Goal: Task Accomplishment & Management: Use online tool/utility

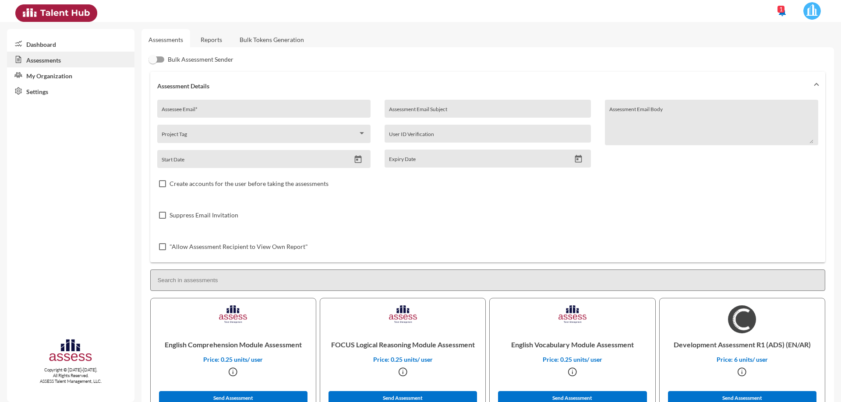
click at [208, 37] on link "Reports" at bounding box center [211, 39] width 35 height 21
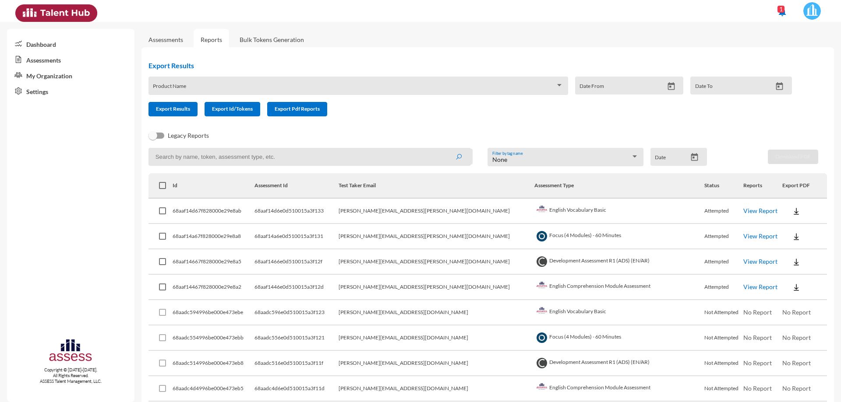
click at [177, 41] on link "Assessments" at bounding box center [165, 39] width 35 height 7
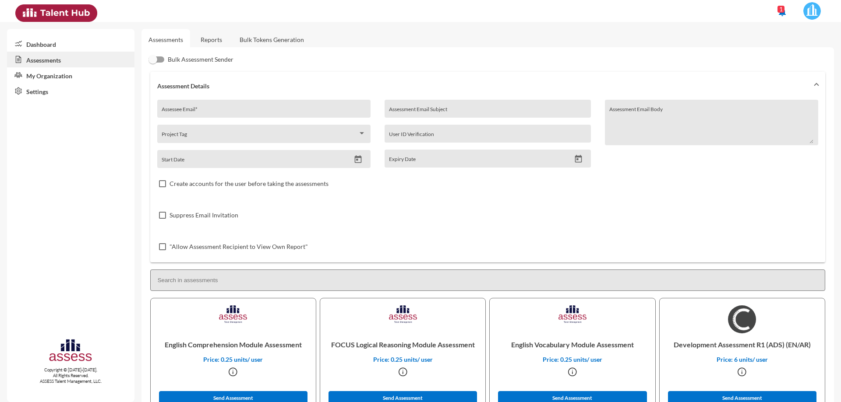
click at [199, 40] on link "Reports" at bounding box center [211, 39] width 35 height 21
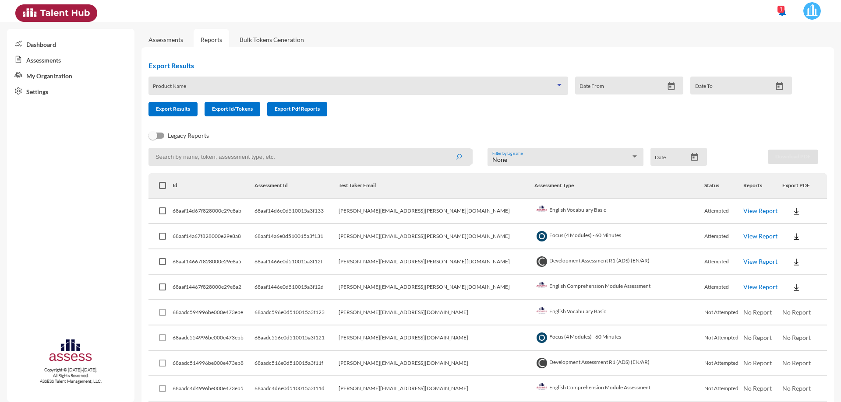
click at [557, 85] on div at bounding box center [559, 85] width 4 height 2
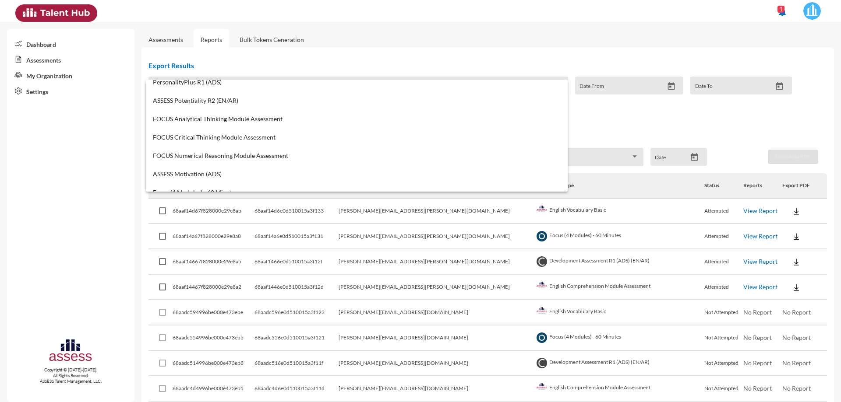
scroll to position [175, 0]
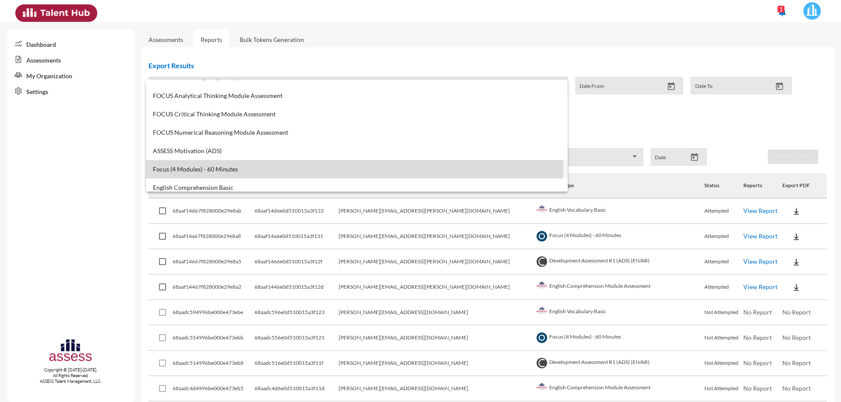
click at [324, 167] on span "Focus (4 Modules) - 60 Minutes" at bounding box center [357, 169] width 408 height 7
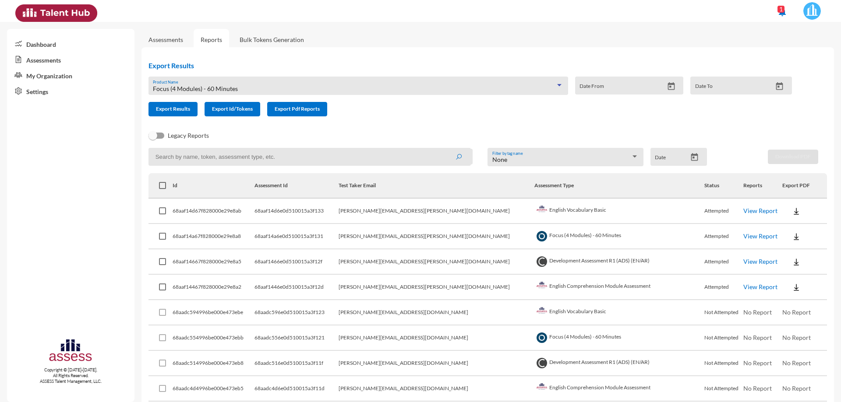
click at [667, 88] on icon "Open calendar" at bounding box center [671, 86] width 9 height 9
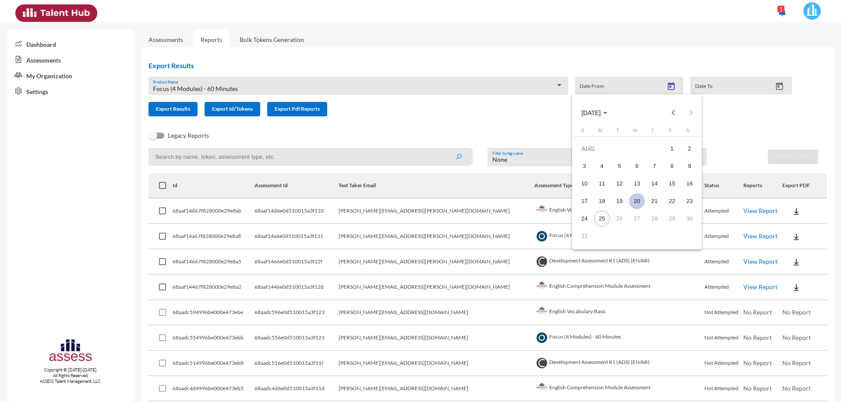
click at [637, 200] on div "20" at bounding box center [637, 202] width 16 height 16
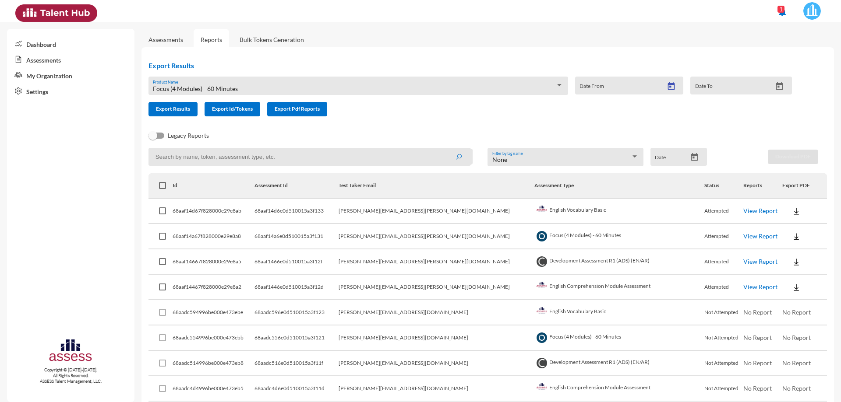
type input "[DATE]"
click at [772, 88] on button "Open calendar" at bounding box center [779, 86] width 15 height 9
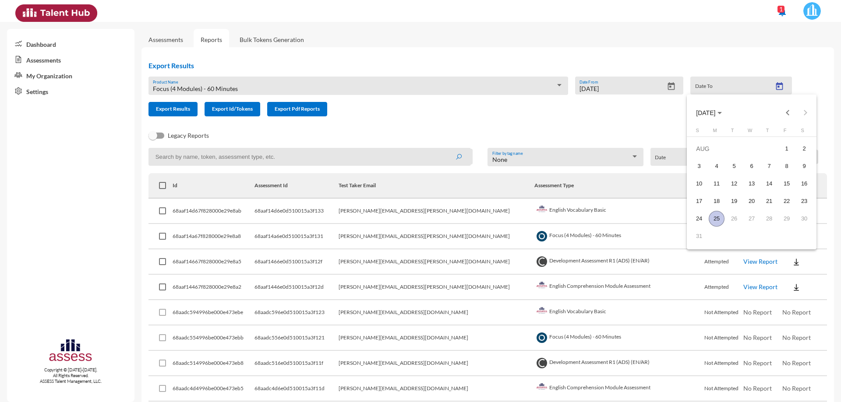
click at [715, 219] on div "25" at bounding box center [717, 219] width 16 height 16
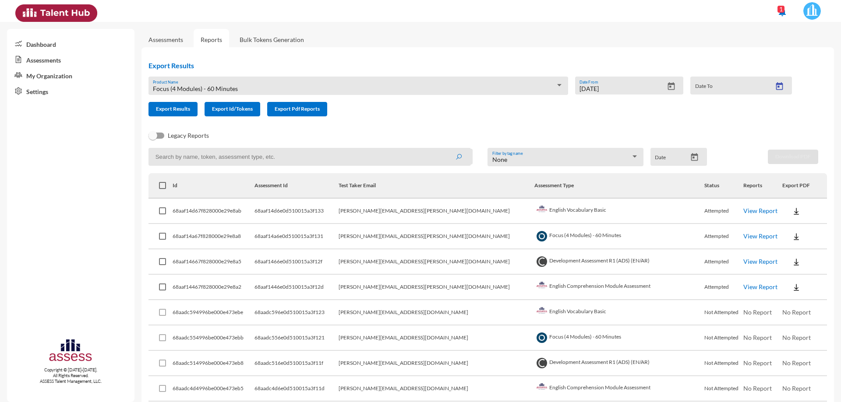
type input "[DATE]"
click at [182, 113] on button "Export Results" at bounding box center [172, 109] width 49 height 14
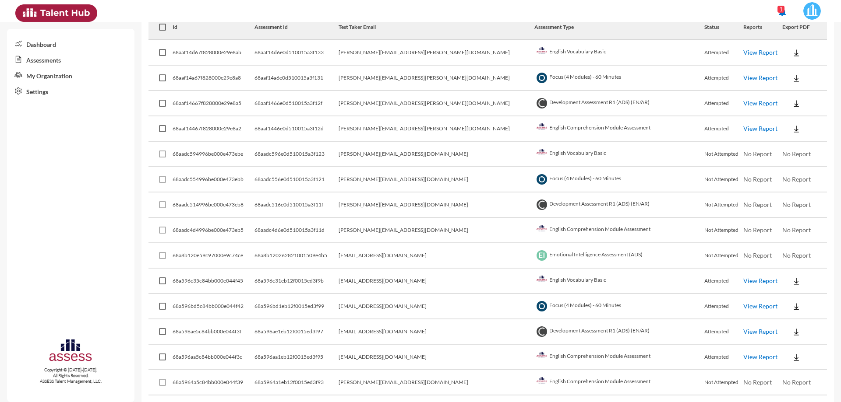
scroll to position [0, 0]
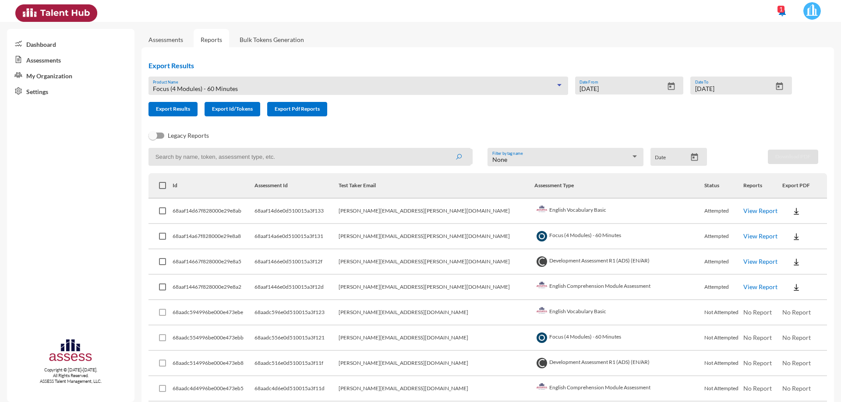
click at [558, 83] on div at bounding box center [559, 85] width 8 height 7
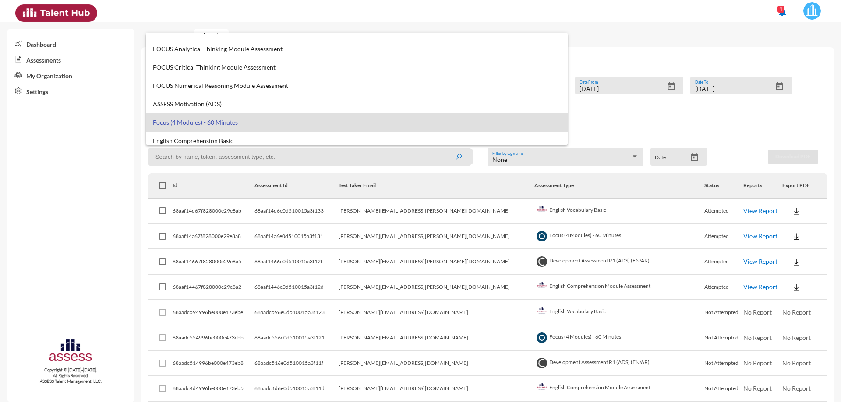
scroll to position [219, 0]
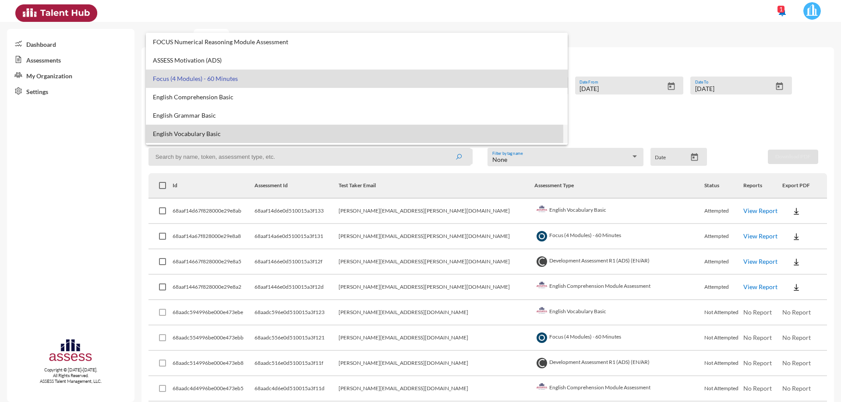
click at [219, 134] on span "English Vocabulary Basic" at bounding box center [357, 134] width 408 height 7
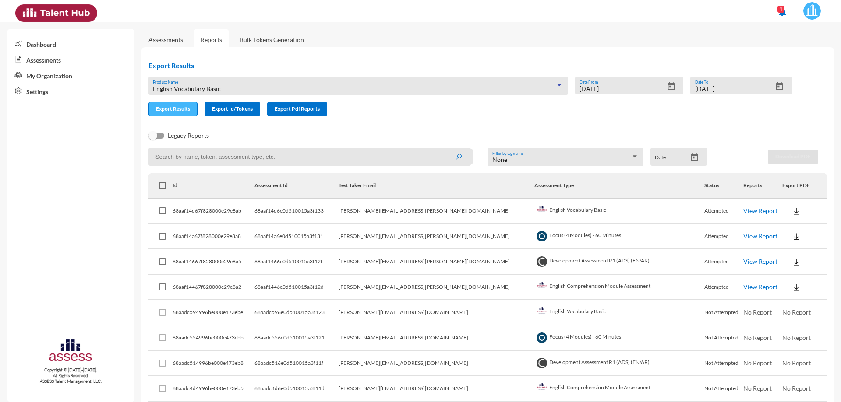
click at [177, 110] on span "Export Results" at bounding box center [173, 109] width 34 height 7
click at [555, 84] on div at bounding box center [559, 85] width 8 height 7
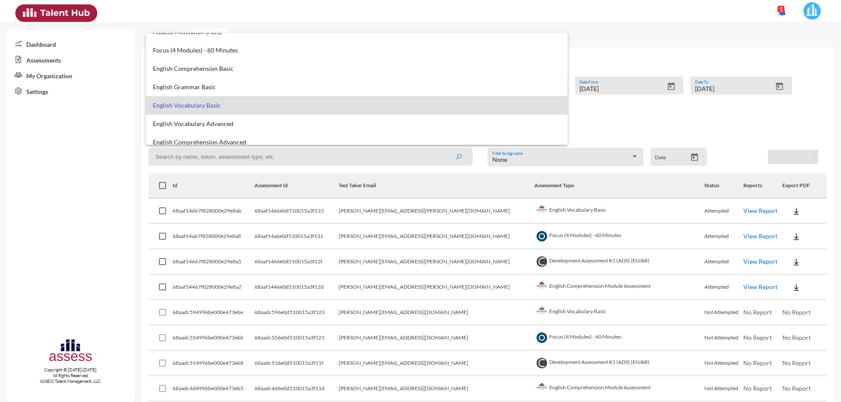
scroll to position [0, 0]
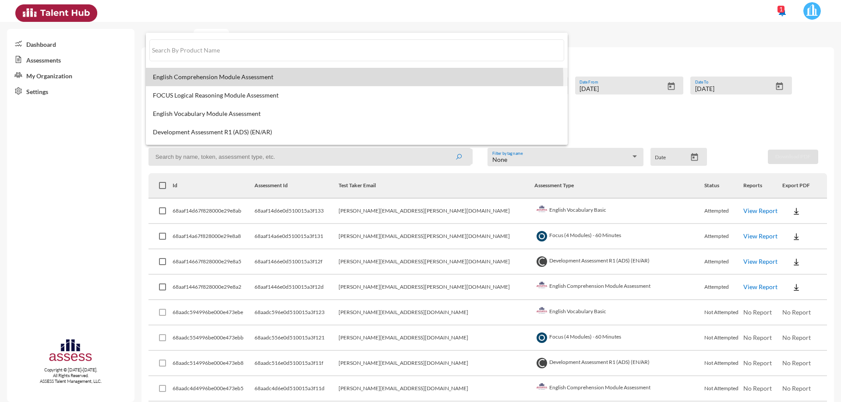
click at [318, 80] on span "English Comprehension Module Assessment" at bounding box center [357, 77] width 408 height 7
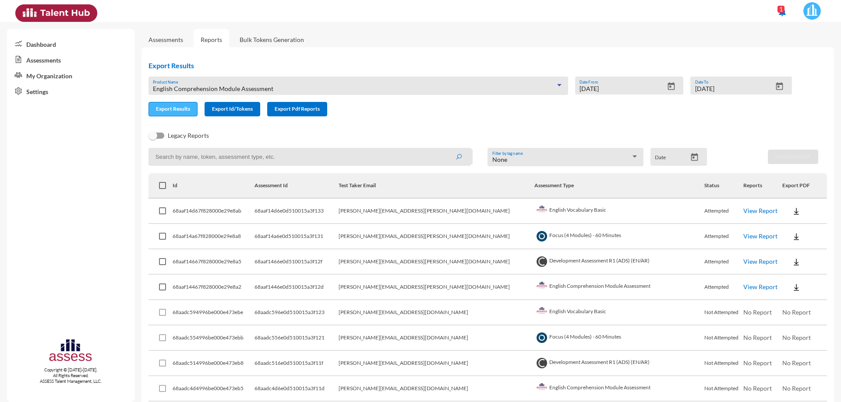
click at [178, 111] on span "Export Results" at bounding box center [173, 109] width 34 height 7
click at [557, 85] on div at bounding box center [559, 85] width 4 height 2
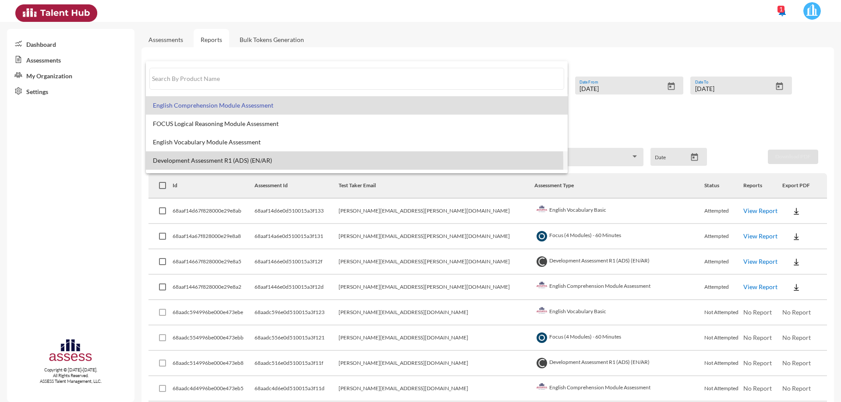
click at [241, 164] on span "Development Assessment R1 (ADS) (EN/AR)" at bounding box center [357, 160] width 408 height 7
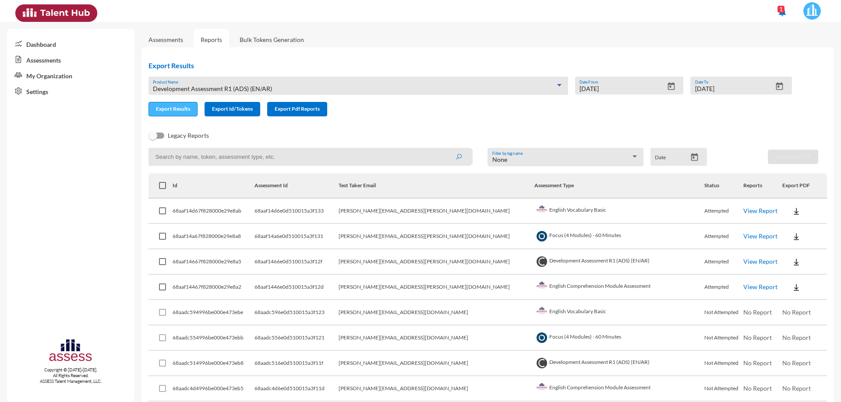
click at [179, 111] on span "Export Results" at bounding box center [173, 109] width 34 height 7
